Goal: Complete application form: Complete application form

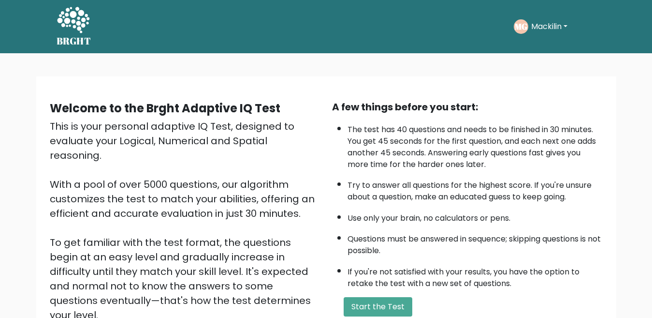
scroll to position [125, 0]
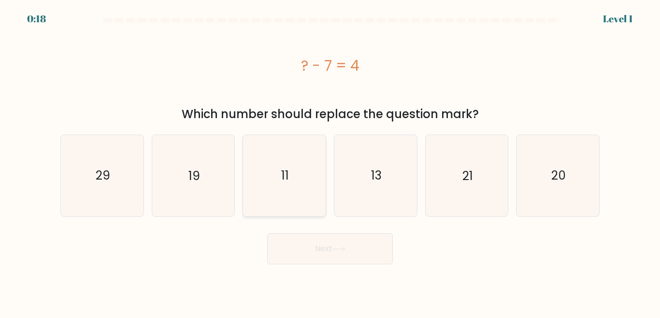
click at [299, 189] on icon "11" at bounding box center [284, 175] width 81 height 81
click at [330, 161] on input "c. 11" at bounding box center [330, 160] width 0 height 2
radio input "true"
click at [351, 247] on button "Next" at bounding box center [330, 248] width 126 height 31
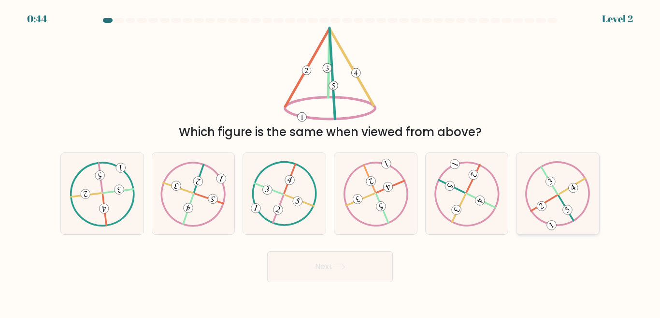
click at [565, 184] on icon at bounding box center [557, 193] width 65 height 65
click at [331, 161] on input "f." at bounding box center [330, 160] width 0 height 2
radio input "true"
click at [370, 257] on button "Next" at bounding box center [330, 266] width 126 height 31
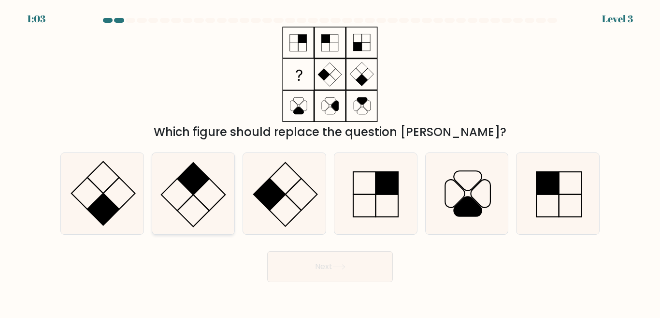
click at [201, 199] on icon at bounding box center [193, 193] width 81 height 81
click at [330, 161] on input "b." at bounding box center [330, 160] width 0 height 2
radio input "true"
click at [335, 270] on button "Next" at bounding box center [330, 266] width 126 height 31
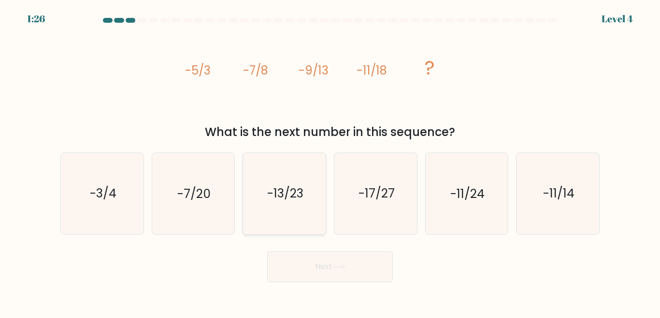
click at [297, 203] on icon "-13/23" at bounding box center [284, 193] width 81 height 81
click at [330, 161] on input "c. -13/23" at bounding box center [330, 160] width 0 height 2
radio input "true"
click at [347, 273] on button "Next" at bounding box center [330, 266] width 126 height 31
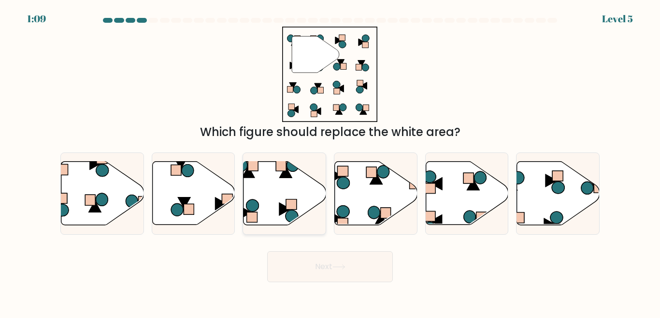
click at [277, 196] on icon at bounding box center [285, 192] width 83 height 63
click at [330, 161] on input "c." at bounding box center [330, 160] width 0 height 2
radio input "true"
click at [323, 266] on button "Next" at bounding box center [330, 266] width 126 height 31
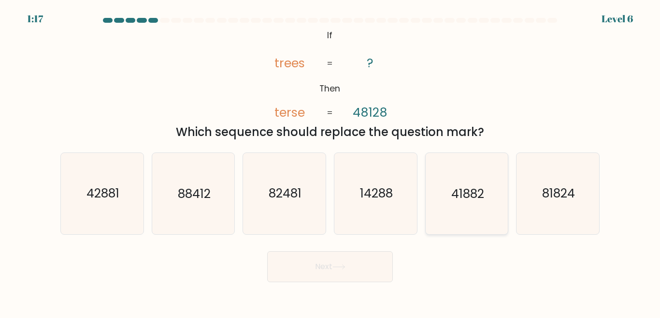
click at [477, 206] on icon "41882" at bounding box center [466, 193] width 81 height 81
click at [331, 161] on input "e. 41882" at bounding box center [330, 160] width 0 height 2
radio input "true"
click at [332, 261] on button "Next" at bounding box center [330, 266] width 126 height 31
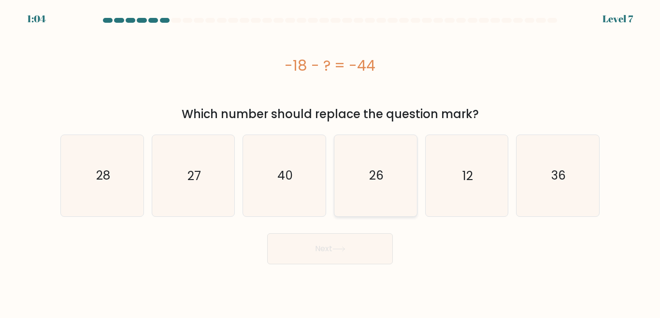
click at [380, 178] on text "26" at bounding box center [376, 175] width 15 height 17
click at [331, 161] on input "d. 26" at bounding box center [330, 160] width 0 height 2
radio input "true"
click at [358, 247] on button "Next" at bounding box center [330, 248] width 126 height 31
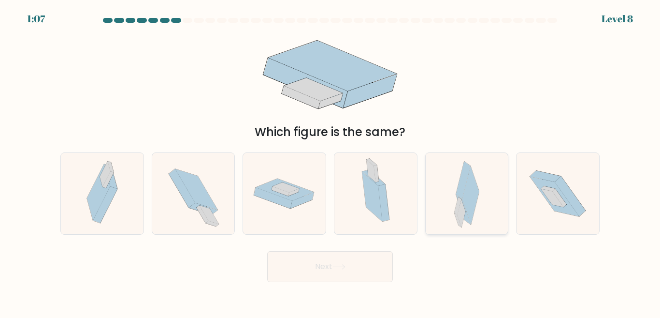
click at [479, 207] on icon at bounding box center [467, 193] width 26 height 81
click at [331, 161] on input "e." at bounding box center [330, 160] width 0 height 2
radio input "true"
click at [363, 265] on button "Next" at bounding box center [330, 266] width 126 height 31
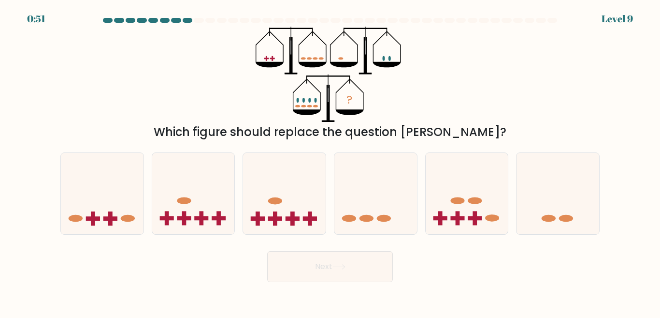
click at [320, 266] on button "Next" at bounding box center [330, 266] width 126 height 31
click at [103, 208] on icon at bounding box center [102, 193] width 83 height 68
click at [330, 161] on input "a." at bounding box center [330, 160] width 0 height 2
radio input "true"
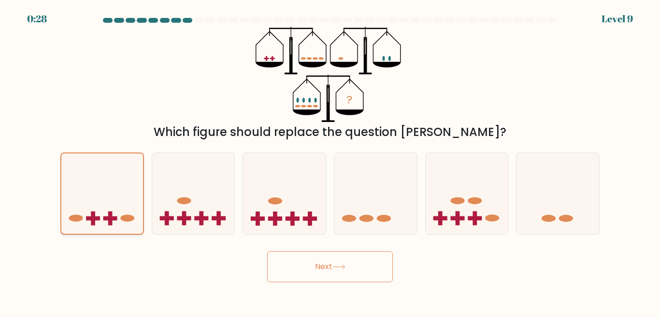
click at [97, 188] on icon at bounding box center [102, 194] width 82 height 68
click at [330, 161] on input "a." at bounding box center [330, 160] width 0 height 2
click at [102, 181] on icon at bounding box center [102, 194] width 82 height 68
click at [330, 161] on input "a." at bounding box center [330, 160] width 0 height 2
click at [293, 261] on button "Next" at bounding box center [330, 266] width 126 height 31
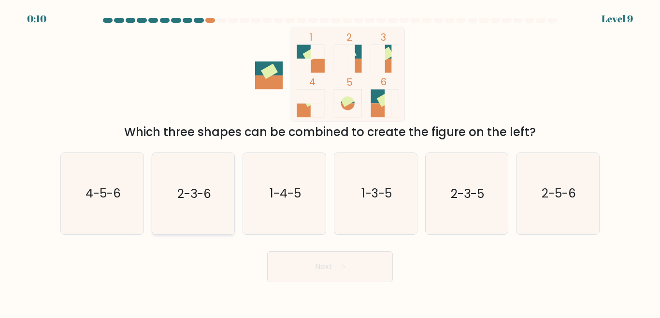
click at [195, 192] on text "2-3-6" at bounding box center [194, 193] width 34 height 17
click at [330, 161] on input "b. 2-3-6" at bounding box center [330, 160] width 0 height 2
radio input "true"
click at [294, 269] on button "Next" at bounding box center [330, 266] width 126 height 31
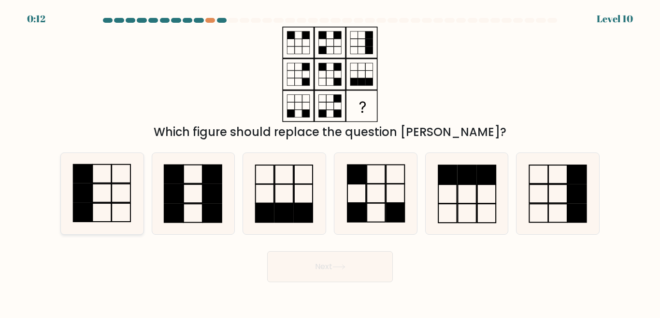
click at [112, 190] on rect at bounding box center [121, 193] width 19 height 18
click at [330, 161] on input "a." at bounding box center [330, 160] width 0 height 2
radio input "true"
click at [313, 267] on button "Next" at bounding box center [330, 266] width 126 height 31
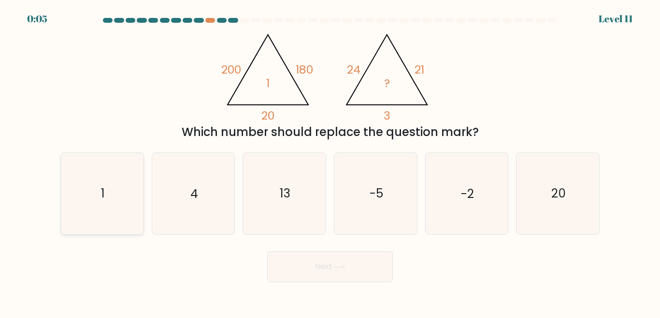
click at [111, 190] on icon "1" at bounding box center [102, 193] width 81 height 81
click at [330, 161] on input "a. 1" at bounding box center [330, 160] width 0 height 2
radio input "true"
click at [332, 272] on button "Next" at bounding box center [330, 266] width 126 height 31
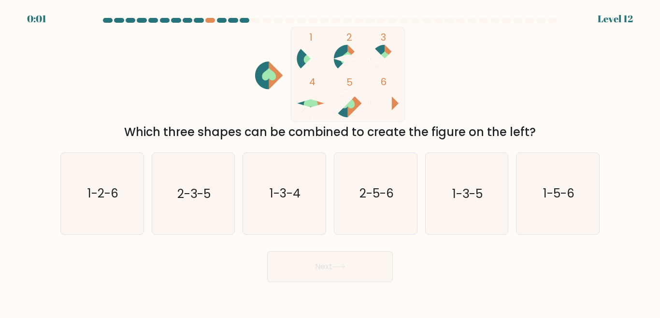
click at [351, 104] on icon at bounding box center [348, 102] width 14 height 13
click at [349, 188] on icon "2-5-6" at bounding box center [375, 193] width 81 height 81
click at [331, 161] on input "d. 2-5-6" at bounding box center [330, 160] width 0 height 2
radio input "true"
click at [349, 262] on div "Next" at bounding box center [330, 264] width 551 height 36
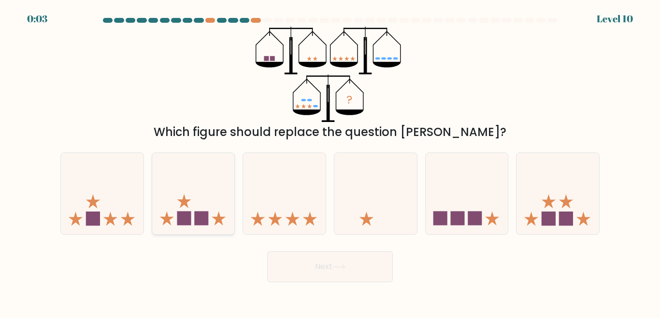
click at [199, 219] on rect at bounding box center [201, 218] width 14 height 14
click at [330, 161] on input "b." at bounding box center [330, 160] width 0 height 2
radio input "true"
click at [328, 270] on button "Next" at bounding box center [330, 266] width 126 height 31
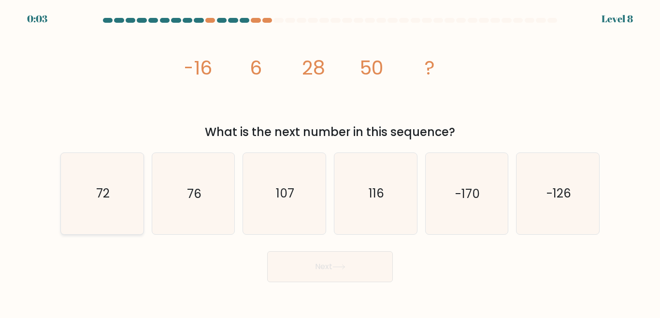
click at [89, 189] on icon "72" at bounding box center [102, 193] width 81 height 81
click at [330, 161] on input "a. 72" at bounding box center [330, 160] width 0 height 2
radio input "true"
click at [342, 268] on icon at bounding box center [339, 266] width 13 height 5
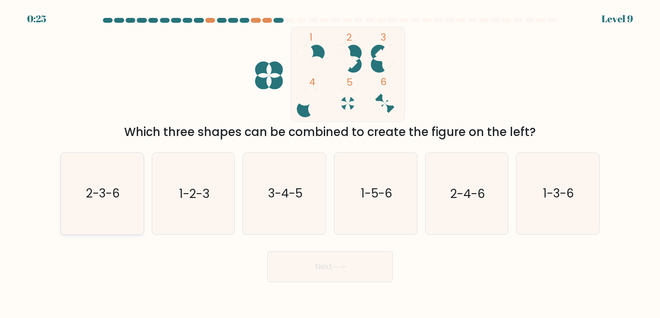
click at [109, 202] on icon "2-3-6" at bounding box center [102, 193] width 81 height 81
click at [330, 161] on input "a. 2-3-6" at bounding box center [330, 160] width 0 height 2
radio input "true"
click at [309, 255] on button "Next" at bounding box center [330, 266] width 126 height 31
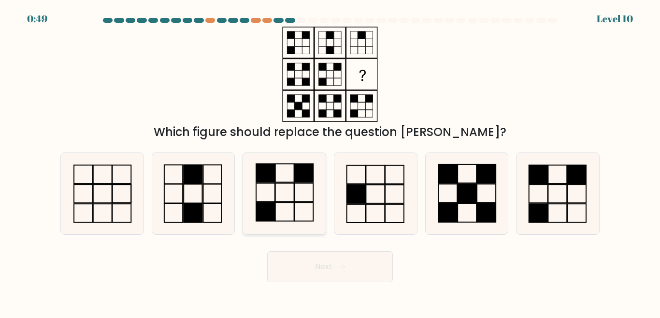
click at [299, 197] on icon at bounding box center [284, 193] width 81 height 81
click at [330, 161] on input "c." at bounding box center [330, 160] width 0 height 2
radio input "true"
click at [207, 203] on rect at bounding box center [212, 212] width 18 height 19
click at [330, 161] on input "b." at bounding box center [330, 160] width 0 height 2
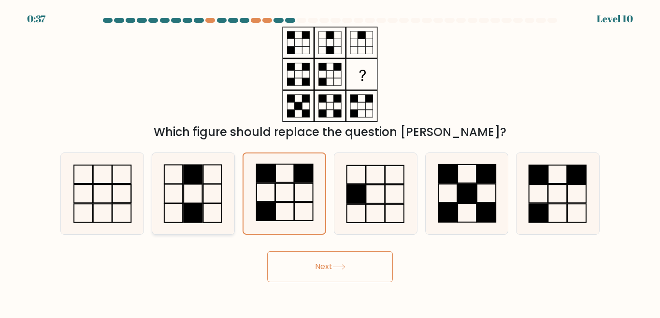
radio input "true"
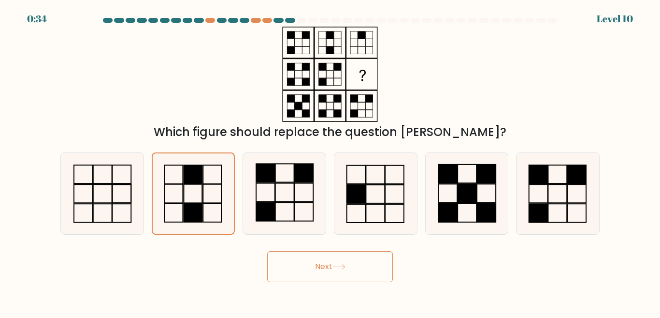
click at [329, 271] on button "Next" at bounding box center [330, 266] width 126 height 31
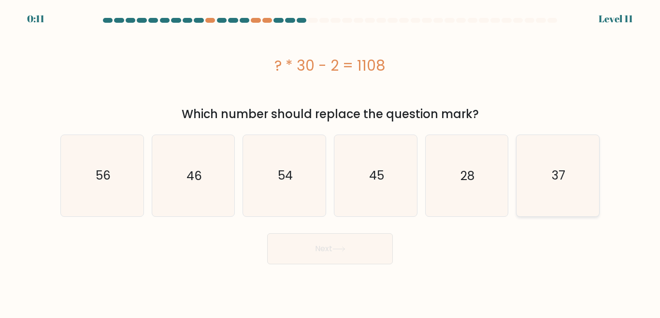
click at [566, 202] on icon "37" at bounding box center [558, 175] width 81 height 81
click at [331, 161] on input "f. 37" at bounding box center [330, 160] width 0 height 2
radio input "true"
click at [369, 250] on button "Next" at bounding box center [330, 248] width 126 height 31
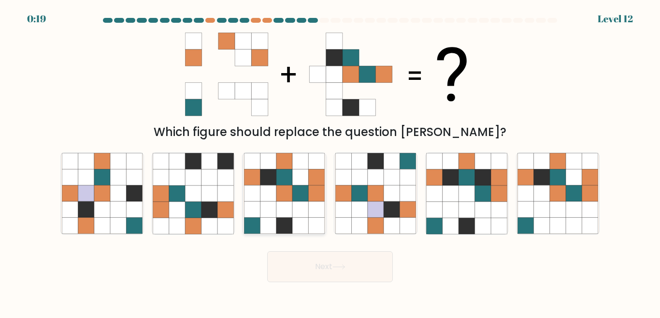
click at [289, 198] on icon at bounding box center [284, 193] width 16 height 16
click at [330, 161] on input "c." at bounding box center [330, 160] width 0 height 2
radio input "true"
click at [368, 268] on button "Next" at bounding box center [330, 266] width 126 height 31
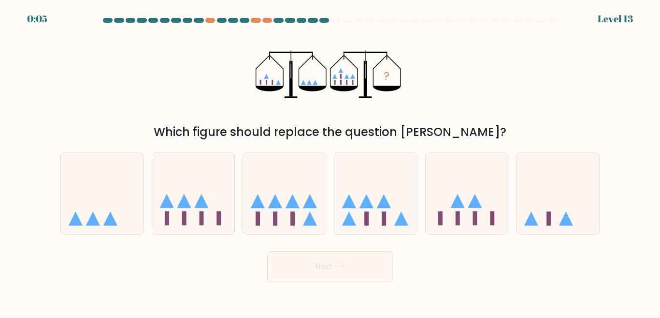
click at [350, 75] on icon "?" at bounding box center [330, 74] width 149 height 95
click at [281, 213] on icon at bounding box center [284, 193] width 83 height 68
click at [330, 161] on input "c." at bounding box center [330, 160] width 0 height 2
radio input "true"
click at [306, 272] on button "Next" at bounding box center [330, 266] width 126 height 31
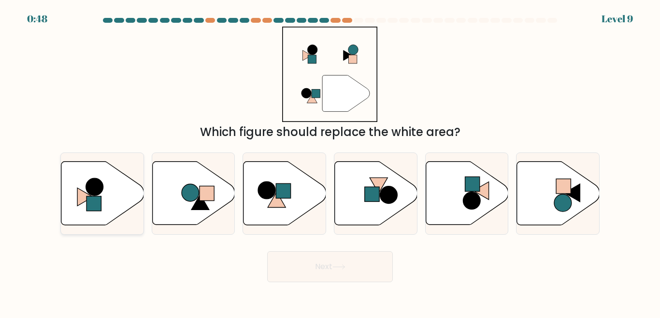
click at [111, 199] on icon at bounding box center [102, 192] width 83 height 63
click at [330, 161] on input "a." at bounding box center [330, 160] width 0 height 2
radio input "true"
click at [285, 201] on icon at bounding box center [285, 192] width 83 height 63
click at [330, 161] on input "c." at bounding box center [330, 160] width 0 height 2
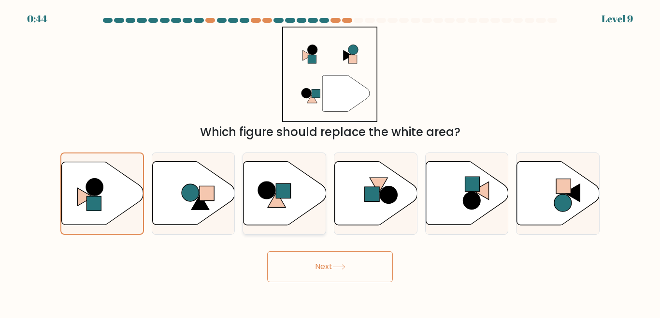
radio input "true"
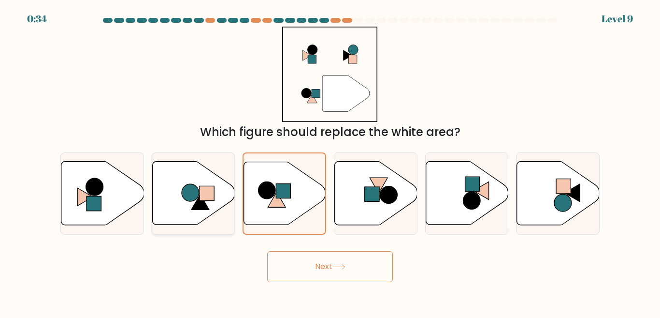
click at [214, 197] on rect at bounding box center [207, 193] width 15 height 15
click at [330, 161] on input "b." at bounding box center [330, 160] width 0 height 2
radio input "true"
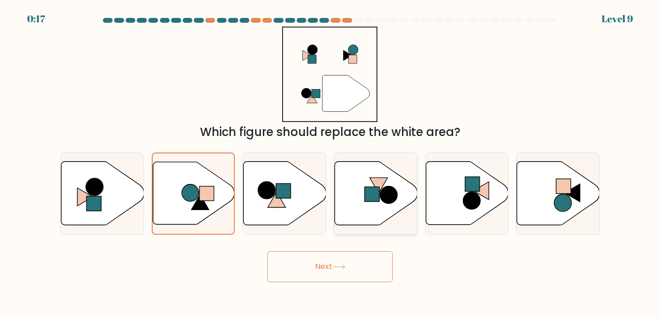
click at [375, 203] on icon at bounding box center [376, 192] width 83 height 63
click at [331, 161] on input "d." at bounding box center [330, 160] width 0 height 2
radio input "true"
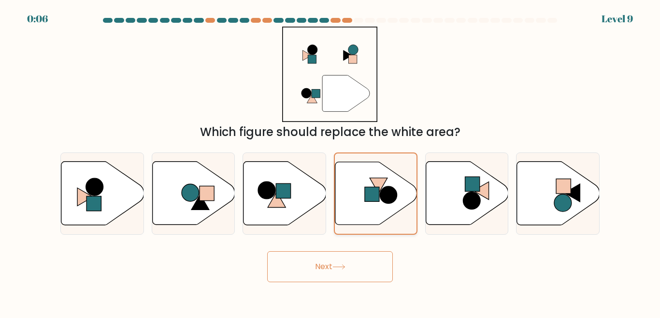
drag, startPoint x: 385, startPoint y: 199, endPoint x: 391, endPoint y: 200, distance: 6.3
click at [386, 199] on circle at bounding box center [388, 194] width 17 height 17
click at [331, 161] on input "d." at bounding box center [330, 160] width 0 height 2
click at [350, 269] on button "Next" at bounding box center [330, 266] width 126 height 31
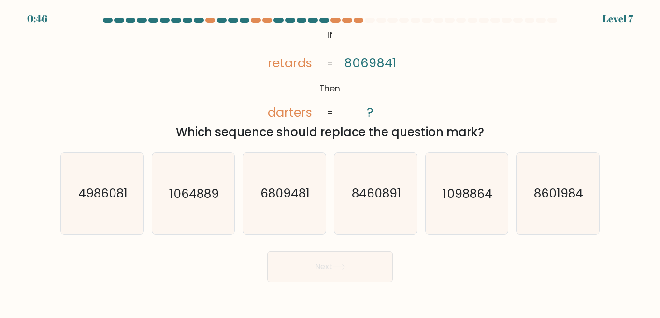
click at [318, 259] on button "Next" at bounding box center [330, 266] width 126 height 31
click at [111, 184] on icon "4986081" at bounding box center [102, 193] width 81 height 81
click at [330, 161] on input "a. 4986081" at bounding box center [330, 160] width 0 height 2
radio input "true"
click at [334, 269] on button "Next" at bounding box center [330, 266] width 126 height 31
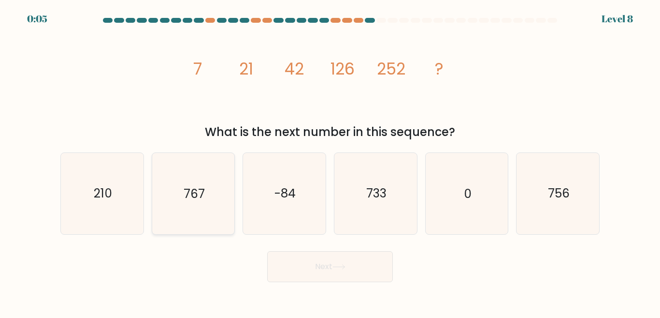
click at [215, 206] on icon "767" at bounding box center [193, 193] width 81 height 81
click at [330, 161] on input "b. 767" at bounding box center [330, 160] width 0 height 2
radio input "true"
click at [358, 262] on button "Next" at bounding box center [330, 266] width 126 height 31
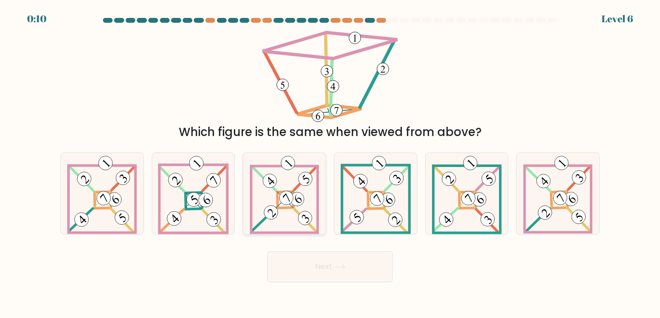
click at [287, 193] on 892 at bounding box center [285, 197] width 19 height 19
click at [330, 161] on input "c." at bounding box center [330, 160] width 0 height 2
radio input "true"
click at [364, 271] on button "Next" at bounding box center [330, 266] width 126 height 31
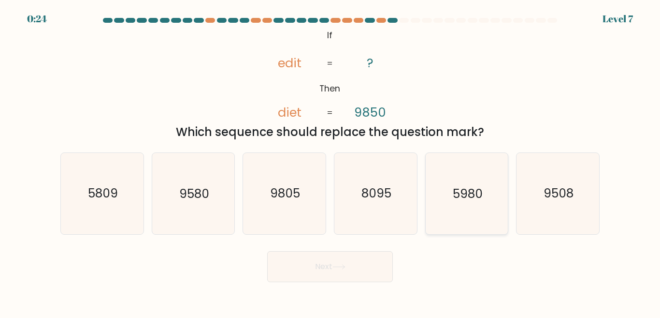
click at [469, 192] on text "5980" at bounding box center [468, 193] width 30 height 17
click at [331, 161] on input "e. 5980" at bounding box center [330, 160] width 0 height 2
radio input "true"
drag, startPoint x: 304, startPoint y: 271, endPoint x: 313, endPoint y: 270, distance: 9.7
click at [307, 270] on button "Next" at bounding box center [330, 266] width 126 height 31
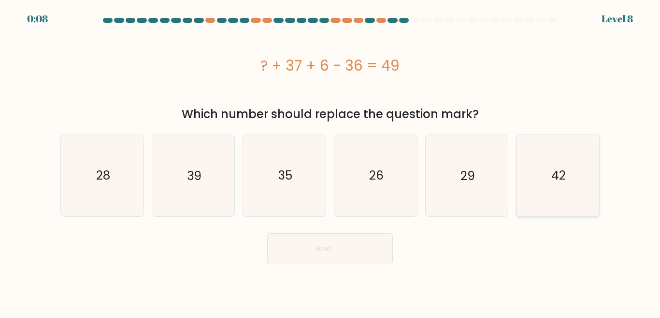
click at [569, 183] on icon "42" at bounding box center [558, 175] width 81 height 81
click at [331, 161] on input "f. 42" at bounding box center [330, 160] width 0 height 2
radio input "true"
click at [369, 254] on button "Next" at bounding box center [330, 248] width 126 height 31
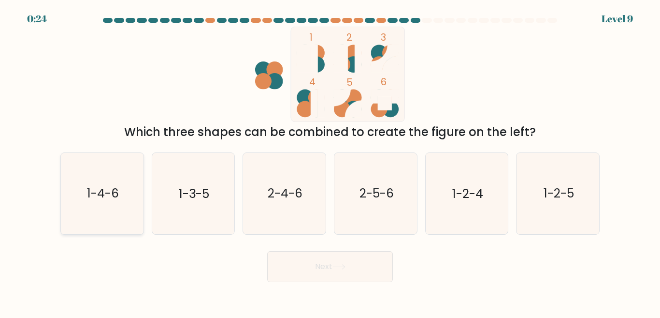
click at [109, 193] on text "1-4-6" at bounding box center [103, 193] width 32 height 17
click at [330, 161] on input "a. 1-4-6" at bounding box center [330, 160] width 0 height 2
radio input "true"
click at [317, 271] on button "Next" at bounding box center [330, 266] width 126 height 31
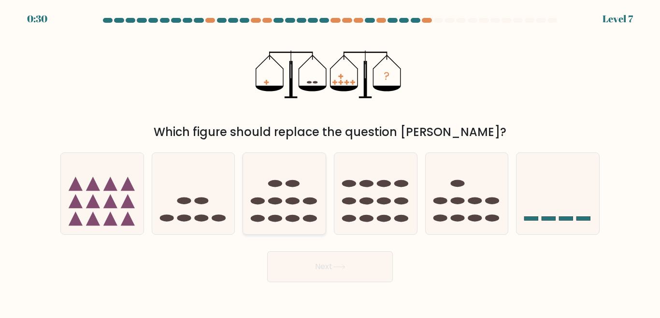
drag, startPoint x: 312, startPoint y: 169, endPoint x: 305, endPoint y: 169, distance: 6.3
click at [311, 169] on icon at bounding box center [284, 193] width 83 height 68
click at [330, 161] on input "c." at bounding box center [330, 160] width 0 height 2
radio input "true"
click at [320, 271] on button "Next" at bounding box center [330, 266] width 126 height 31
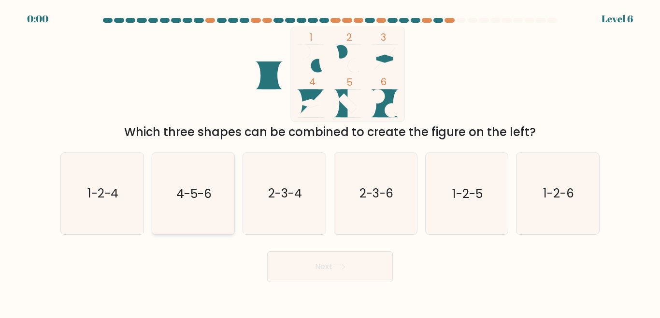
click at [204, 210] on icon "4-5-6" at bounding box center [193, 193] width 81 height 81
click at [330, 161] on input "b. 4-5-6" at bounding box center [330, 160] width 0 height 2
radio input "true"
click at [318, 275] on div "Next" at bounding box center [330, 264] width 551 height 36
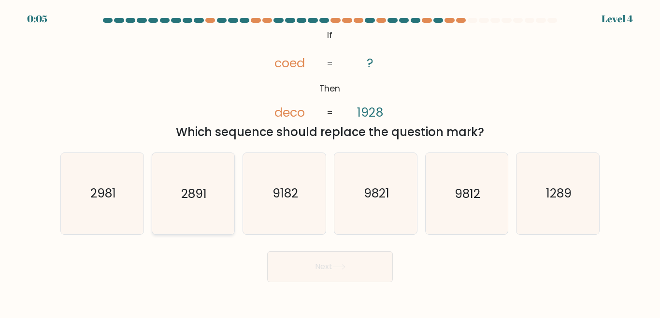
click at [206, 202] on icon "2891" at bounding box center [193, 193] width 81 height 81
click at [330, 161] on input "b. 2891" at bounding box center [330, 160] width 0 height 2
radio input "true"
click at [354, 266] on button "Next" at bounding box center [330, 266] width 126 height 31
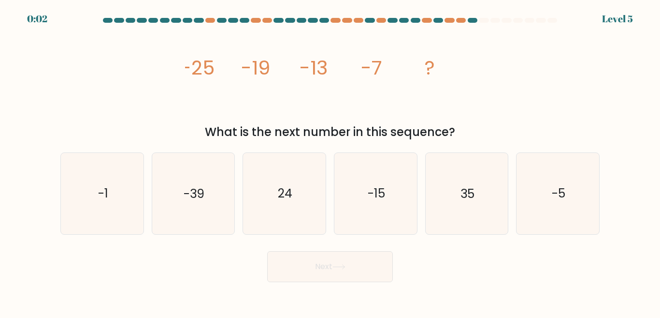
click at [353, 269] on button "Next" at bounding box center [330, 266] width 126 height 31
click at [185, 206] on icon "-39" at bounding box center [193, 193] width 81 height 81
click at [330, 161] on input "b. -39" at bounding box center [330, 160] width 0 height 2
radio input "true"
click at [346, 269] on icon at bounding box center [339, 266] width 13 height 5
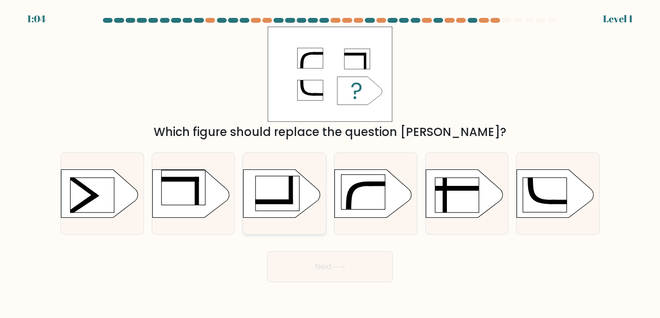
click at [277, 190] on rect at bounding box center [278, 192] width 44 height 35
click at [330, 161] on input "c." at bounding box center [330, 160] width 0 height 2
radio input "true"
click at [362, 271] on button "Next" at bounding box center [330, 266] width 126 height 31
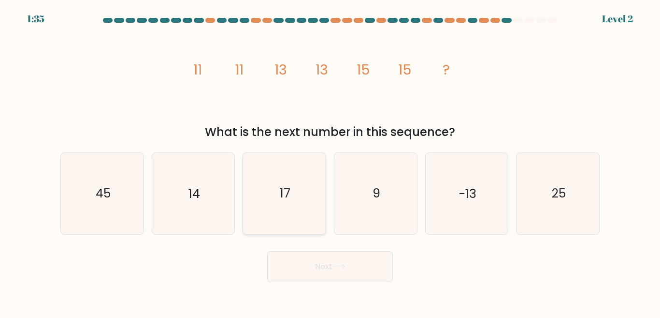
click at [296, 174] on icon "17" at bounding box center [284, 193] width 81 height 81
click at [330, 161] on input "c. 17" at bounding box center [330, 160] width 0 height 2
radio input "true"
click at [373, 253] on button "Next" at bounding box center [330, 266] width 126 height 31
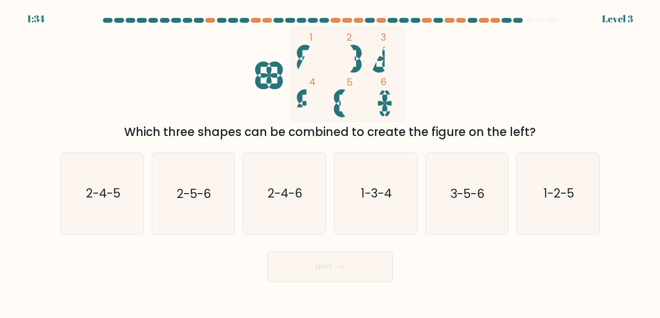
click at [375, 262] on button "Next" at bounding box center [330, 266] width 126 height 31
click at [187, 203] on icon "2-5-6" at bounding box center [193, 193] width 81 height 81
click at [330, 161] on input "b. 2-5-6" at bounding box center [330, 160] width 0 height 2
radio input "true"
click at [365, 268] on button "Next" at bounding box center [330, 266] width 126 height 31
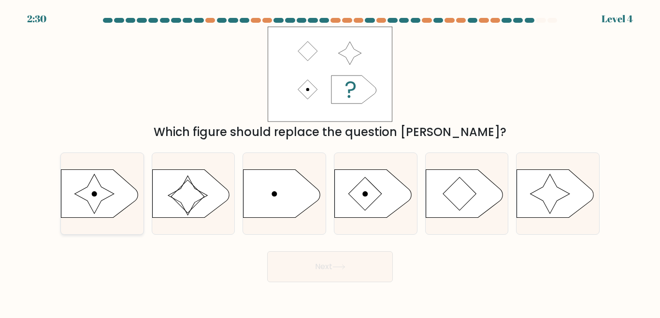
click at [102, 194] on icon at bounding box center [95, 194] width 40 height 40
click at [330, 161] on input "a." at bounding box center [330, 160] width 0 height 2
radio input "true"
drag, startPoint x: 362, startPoint y: 263, endPoint x: 373, endPoint y: 265, distance: 10.7
click at [364, 264] on button "Next" at bounding box center [330, 266] width 126 height 31
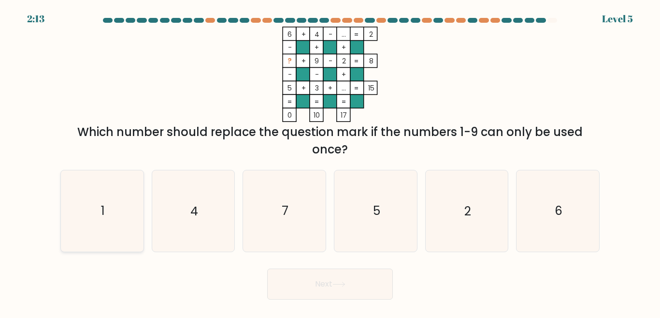
click at [110, 215] on icon "1" at bounding box center [102, 210] width 81 height 81
click at [330, 161] on input "a. 1" at bounding box center [330, 160] width 0 height 2
radio input "true"
click at [327, 290] on button "Next" at bounding box center [330, 283] width 126 height 31
